Goal: Use online tool/utility: Utilize a website feature to perform a specific function

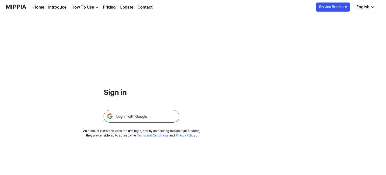
click at [152, 113] on img at bounding box center [141, 116] width 76 height 13
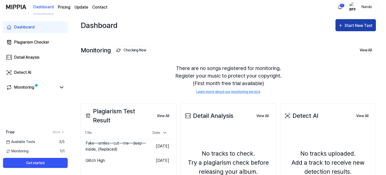
click at [350, 24] on div "Start New Test" at bounding box center [358, 25] width 29 height 7
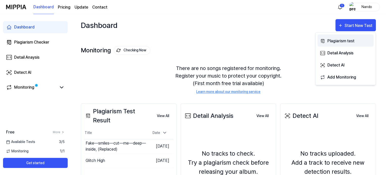
click at [333, 40] on div "Plagiarism test" at bounding box center [349, 41] width 44 height 7
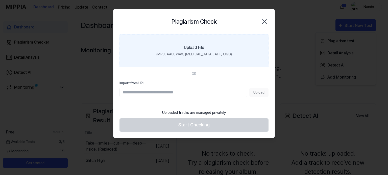
click at [198, 56] on div "(MP3, AAC, WAV, [MEDICAL_DATA], AIFF, OGG)" at bounding box center [193, 54] width 75 height 5
click at [0, 0] on input "Upload File (MP3, AAC, WAV, [MEDICAL_DATA], AIFF, OGG)" at bounding box center [0, 0] width 0 height 0
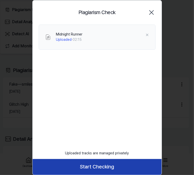
click at [114, 162] on button "Start Checking" at bounding box center [97, 167] width 129 height 16
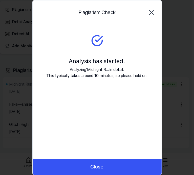
click at [114, 162] on button "Close" at bounding box center [97, 167] width 129 height 16
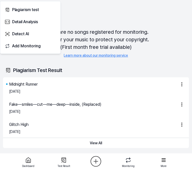
click at [114, 162] on div "Dashboard Test Result Monitoring More" at bounding box center [96, 165] width 192 height 22
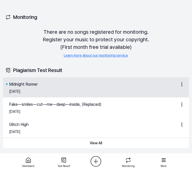
click at [31, 93] on div "[DATE]" at bounding box center [96, 92] width 175 height 8
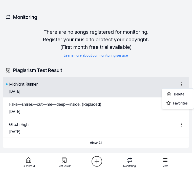
click at [180, 84] on html "Dashboard Pricing Update Contact 1 Nando Dashboard Plagiarism Checker Detail An…" at bounding box center [97, 87] width 194 height 175
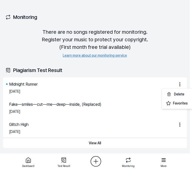
click at [128, 79] on html "Dashboard Pricing Update Contact 1 Nando Dashboard Plagiarism Checker Detail An…" at bounding box center [96, 87] width 192 height 175
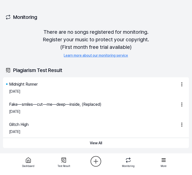
click at [76, 76] on div "Plagiarism Test Result" at bounding box center [95, 70] width 185 height 14
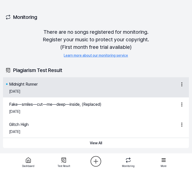
click at [15, 88] on div "[DATE]" at bounding box center [96, 92] width 175 height 8
click at [15, 85] on div "Midnight Runner" at bounding box center [23, 84] width 29 height 6
